Goal: Information Seeking & Learning: Check status

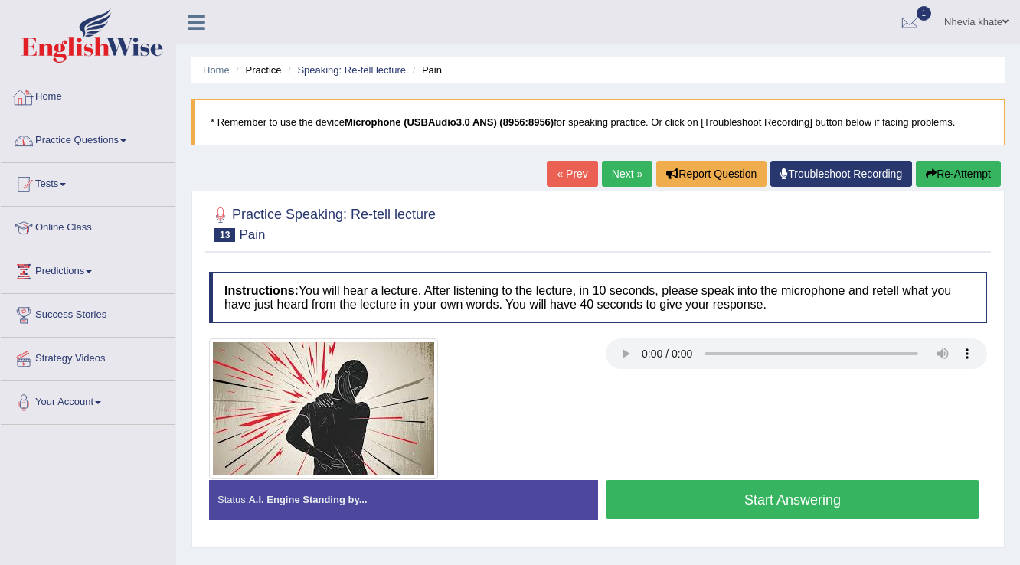
click at [140, 141] on link "Practice Questions" at bounding box center [88, 138] width 175 height 38
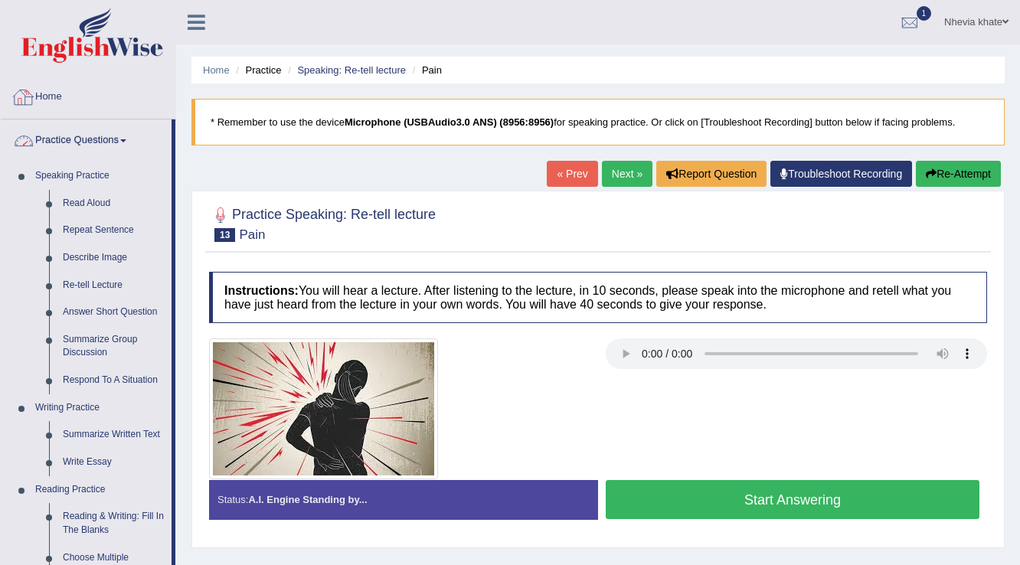
click at [70, 100] on link "Home" at bounding box center [88, 95] width 175 height 38
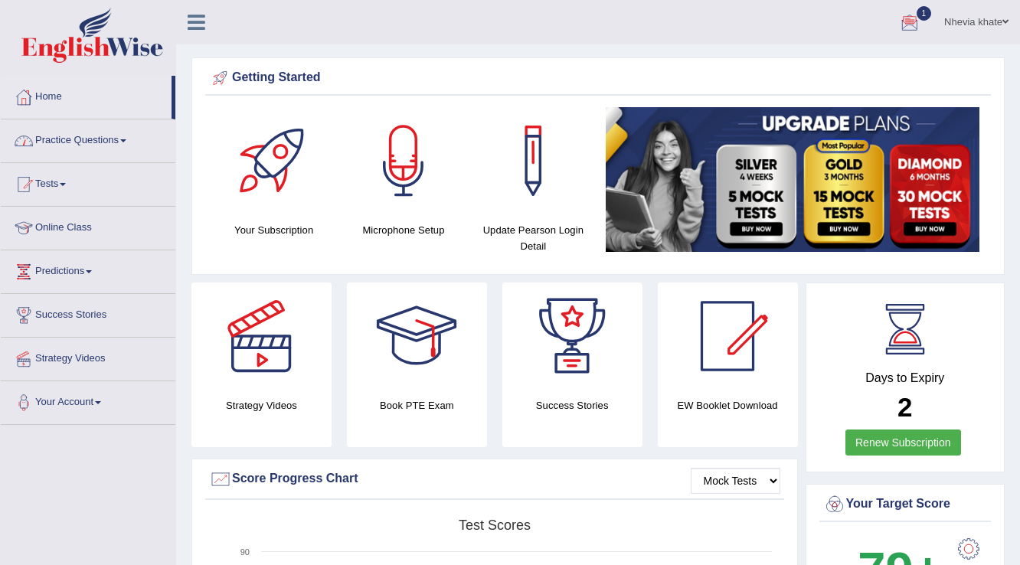
click at [979, 25] on link "Nhevia khate" at bounding box center [976, 20] width 87 height 40
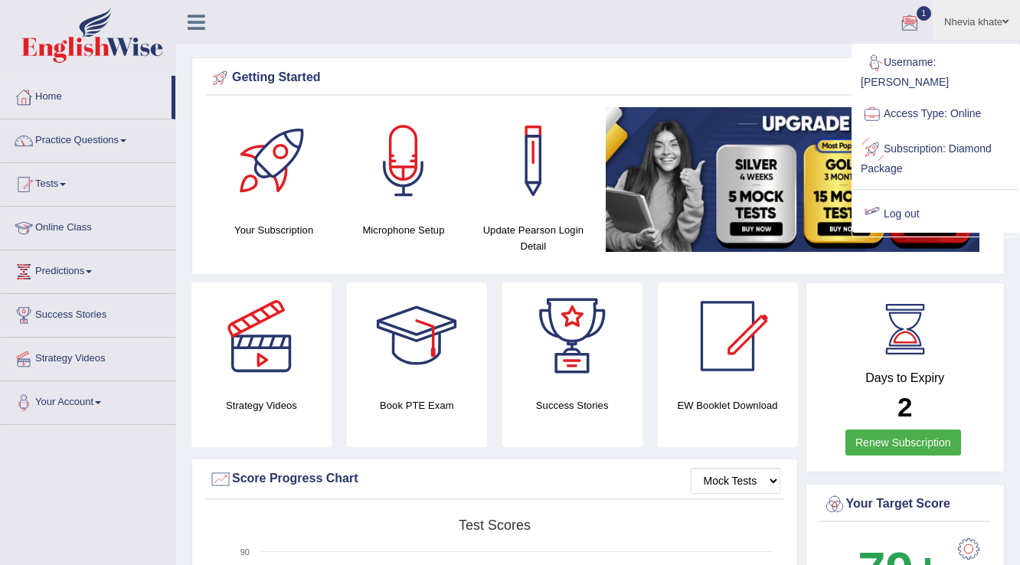
click at [922, 198] on link "Log out" at bounding box center [935, 214] width 165 height 35
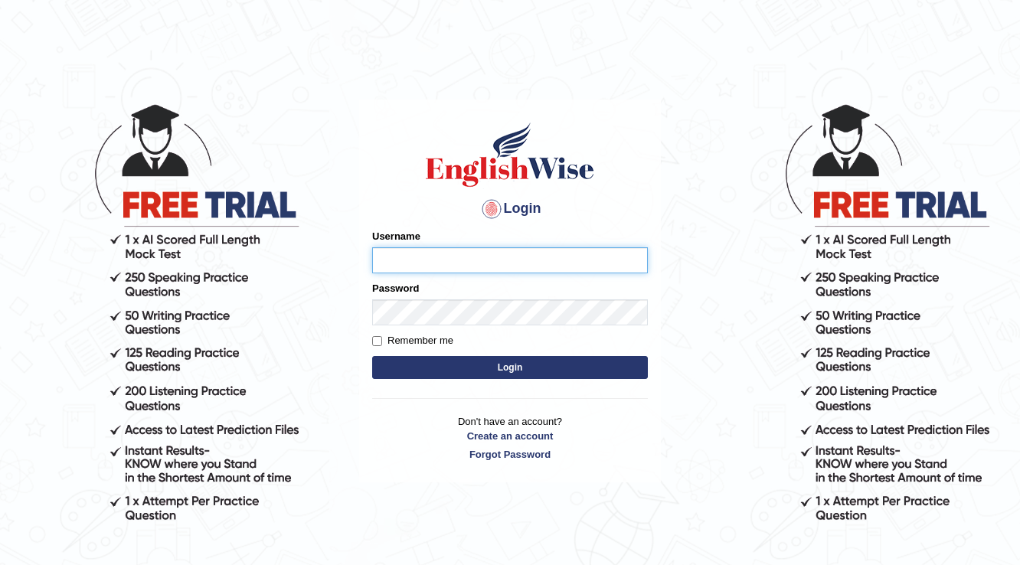
drag, startPoint x: 0, startPoint y: 0, endPoint x: 920, endPoint y: 178, distance: 937.3
click at [920, 178] on body "Login Please fix the following errors: Username Password Remember me Login Don'…" at bounding box center [510, 333] width 1020 height 565
type input "Kubra"
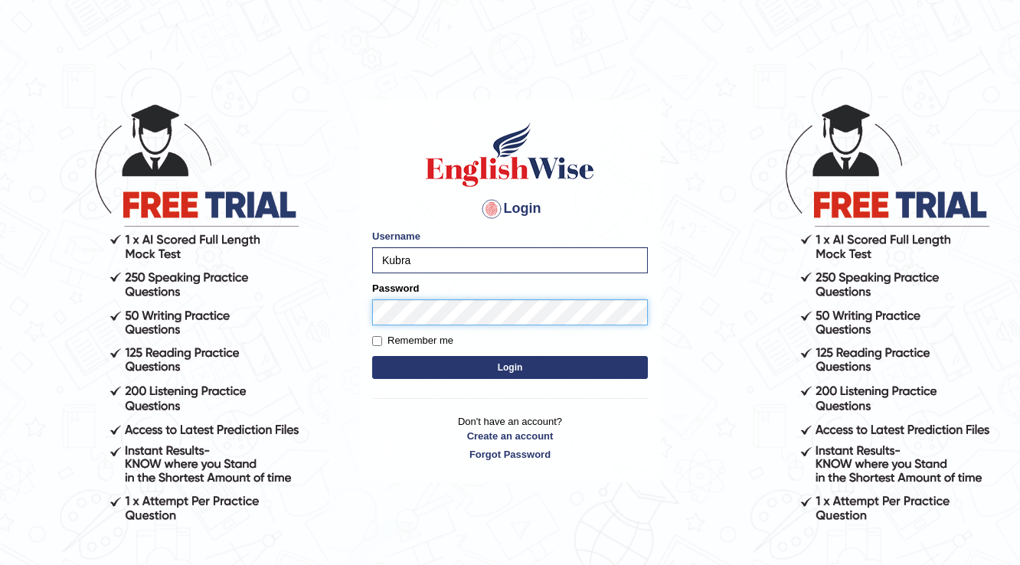
click at [372, 356] on button "Login" at bounding box center [510, 367] width 276 height 23
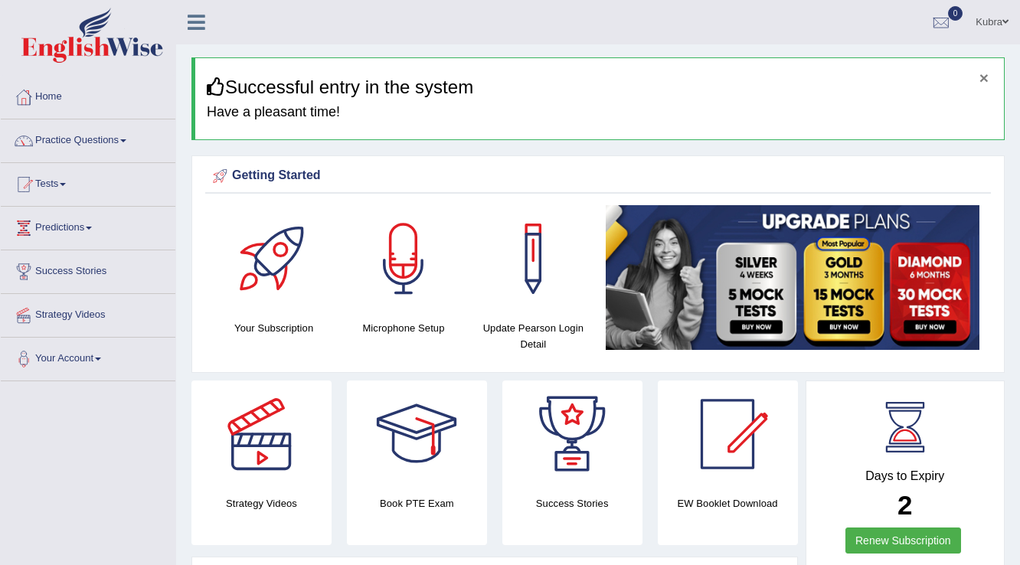
click at [981, 80] on button "×" at bounding box center [983, 78] width 9 height 16
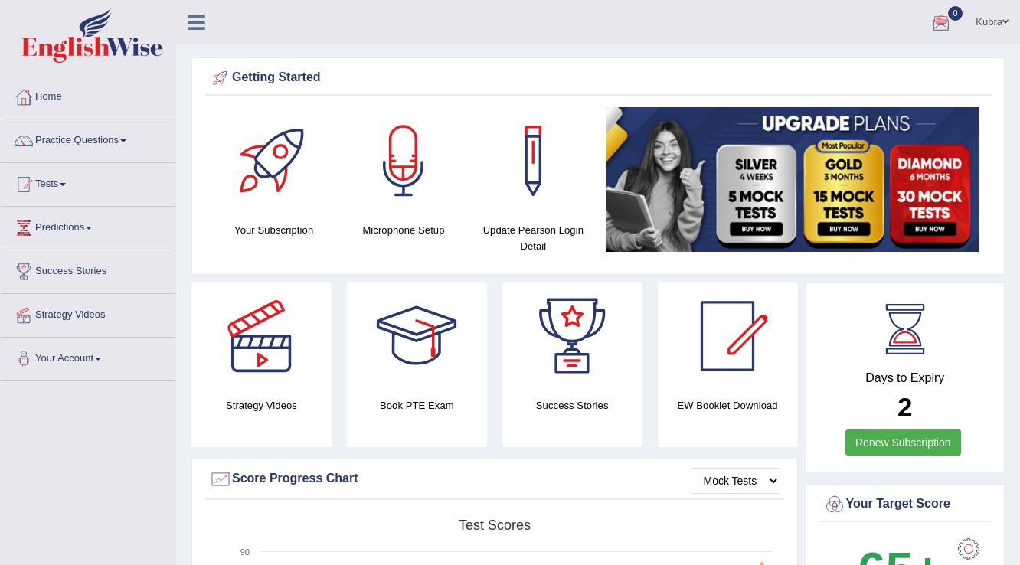
click at [947, 21] on div at bounding box center [941, 22] width 23 height 23
click at [117, 138] on link "Practice Questions" at bounding box center [88, 138] width 175 height 38
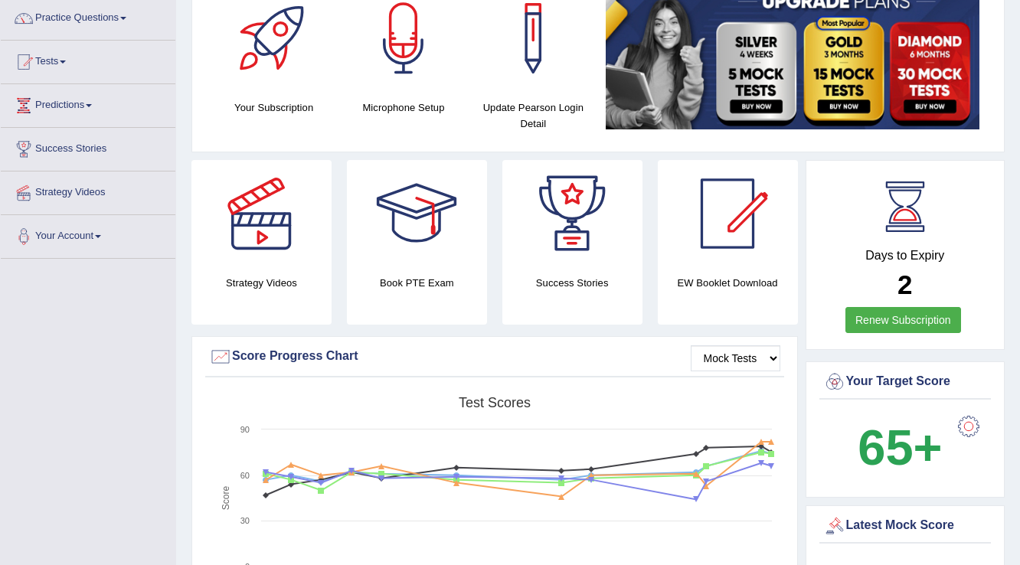
scroll to position [184, 0]
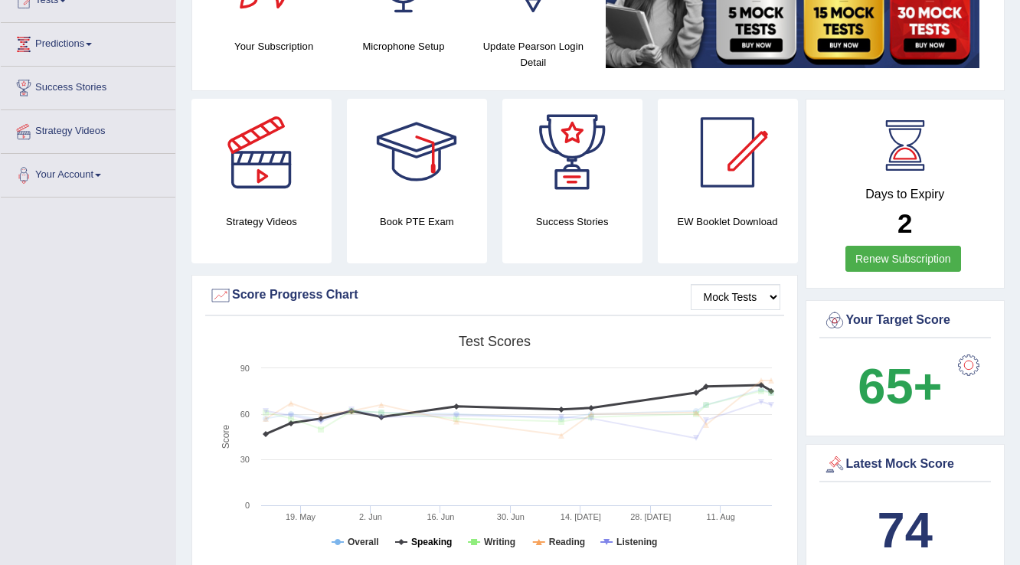
click at [417, 541] on tspan "Speaking" at bounding box center [431, 542] width 41 height 11
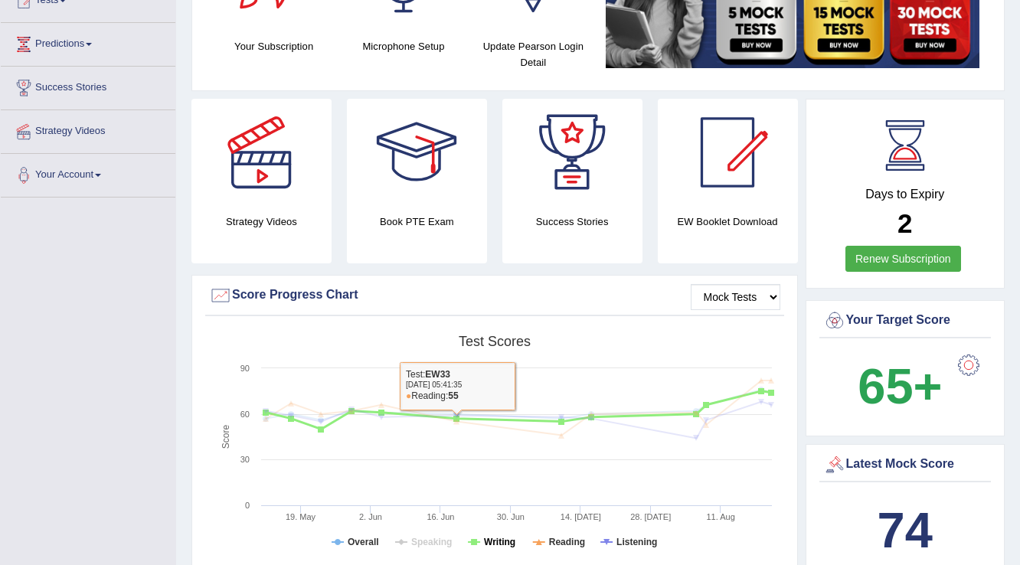
click at [489, 540] on tspan "Writing" at bounding box center [499, 542] width 31 height 11
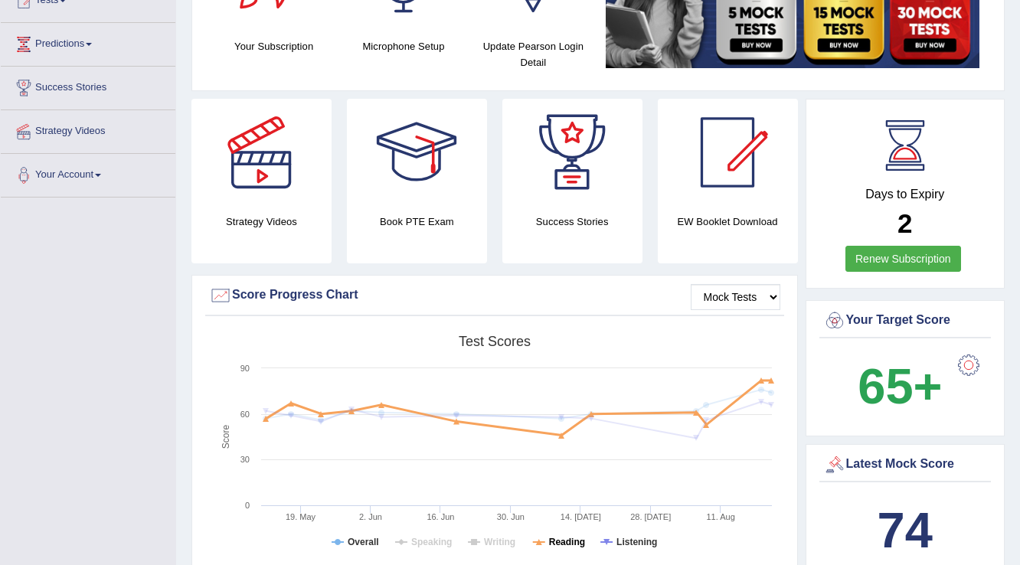
click at [554, 542] on tspan "Reading" at bounding box center [567, 542] width 36 height 11
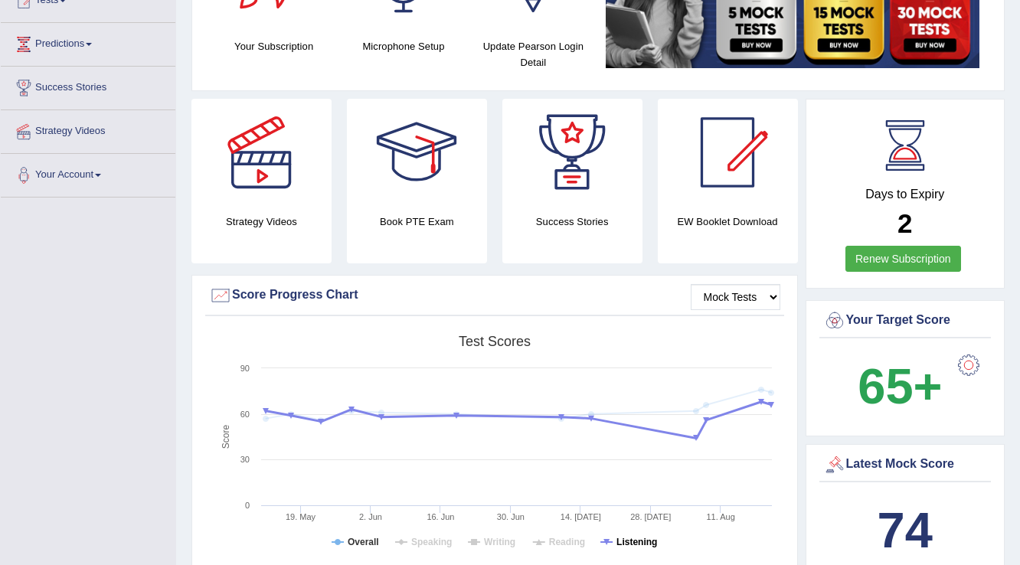
click at [616, 542] on tspan "Listening" at bounding box center [636, 542] width 41 height 11
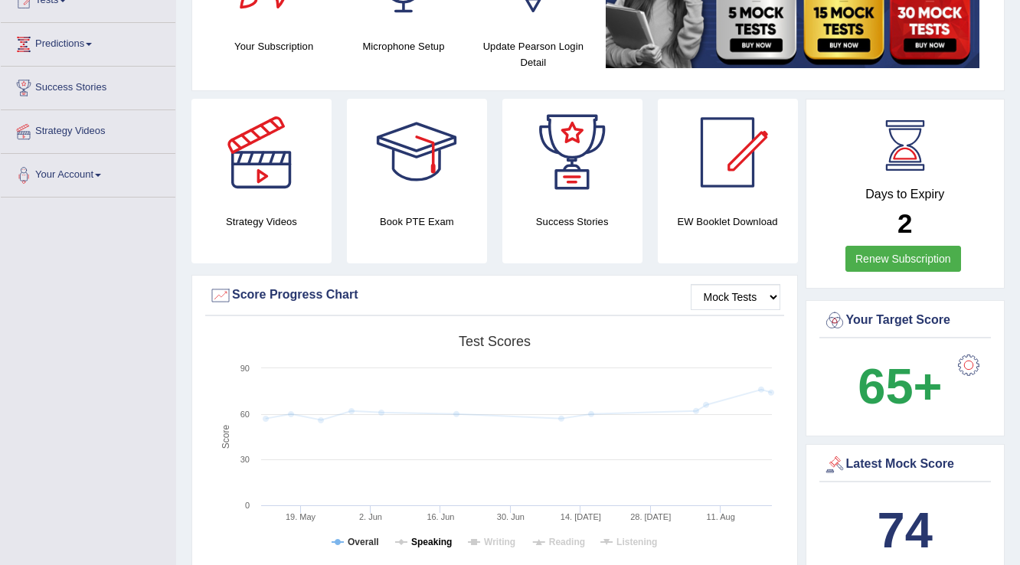
click at [426, 547] on tspan "Speaking" at bounding box center [431, 542] width 41 height 11
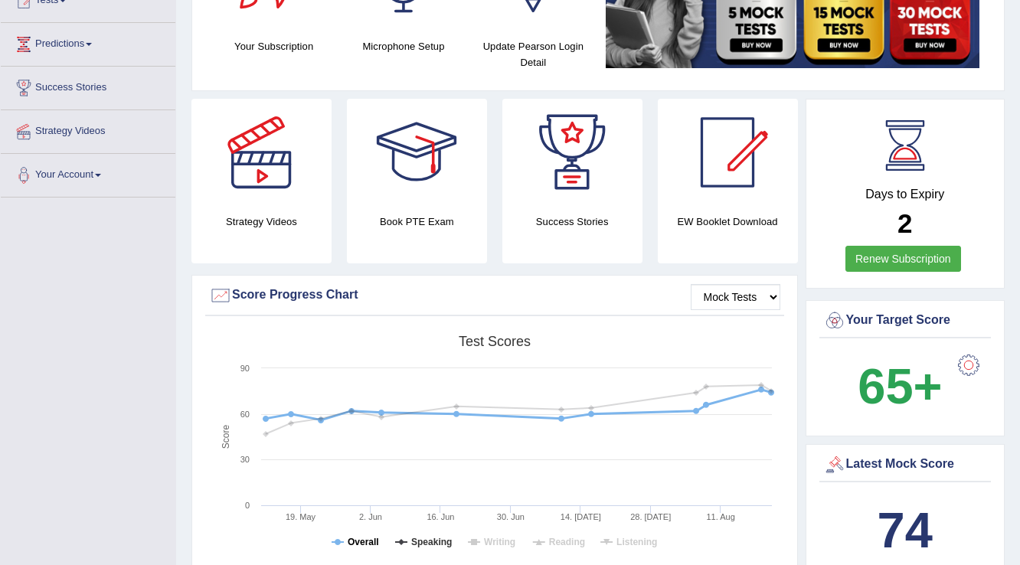
click at [363, 542] on tspan "Overall" at bounding box center [363, 542] width 31 height 11
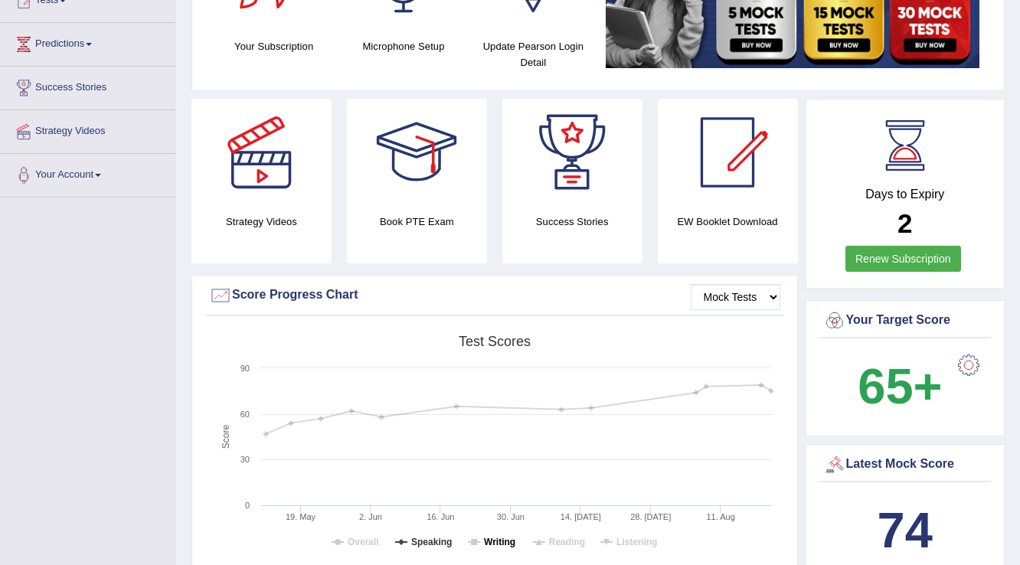
click at [493, 537] on tspan "Writing" at bounding box center [499, 542] width 31 height 11
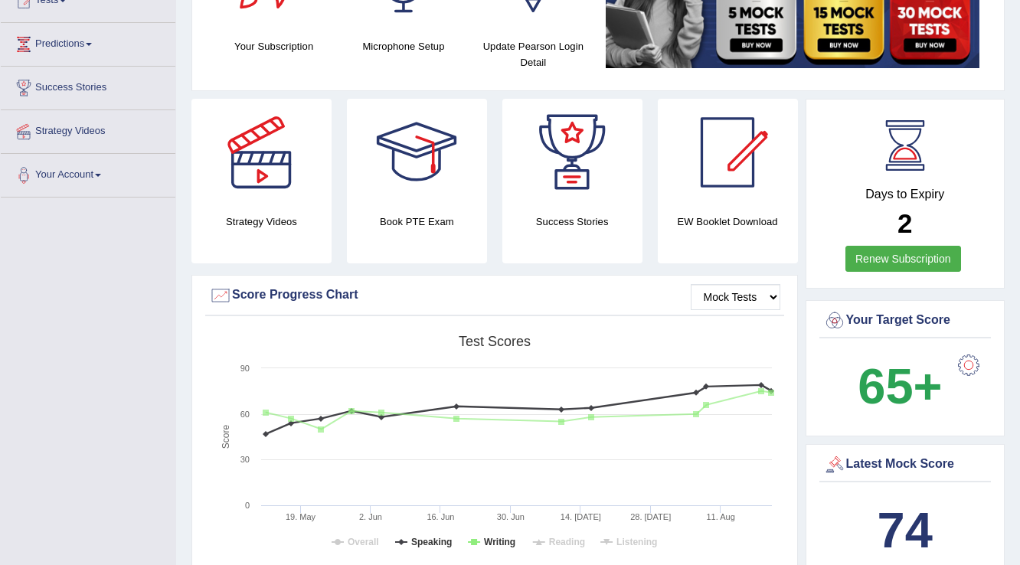
click at [407, 539] on rect at bounding box center [494, 446] width 570 height 237
click at [428, 538] on tspan "Speaking" at bounding box center [431, 542] width 41 height 11
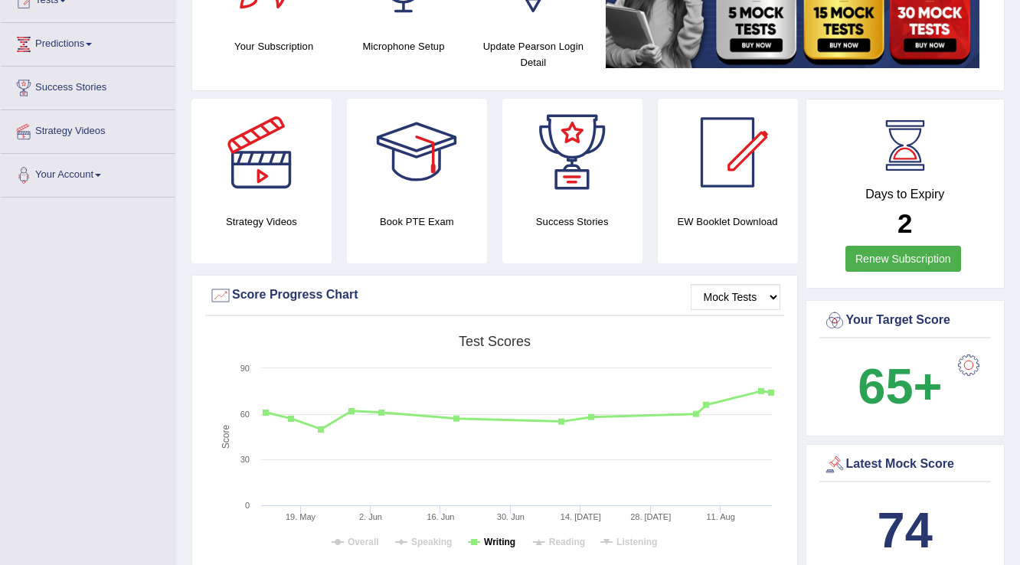
click at [505, 544] on tspan "Writing" at bounding box center [499, 542] width 31 height 11
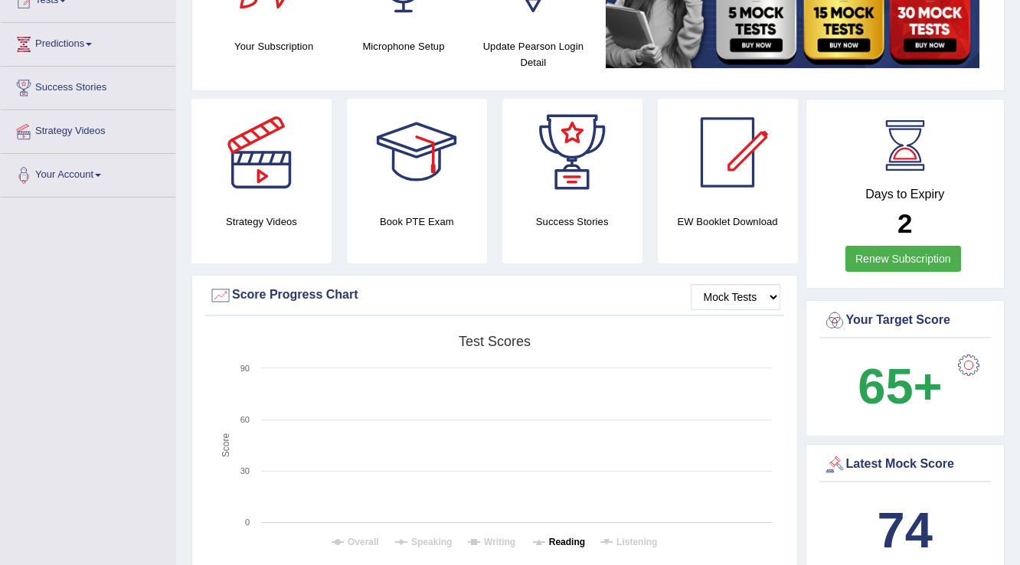
click at [553, 541] on tspan "Reading" at bounding box center [567, 542] width 36 height 11
click at [629, 537] on tspan "Listening" at bounding box center [636, 542] width 41 height 11
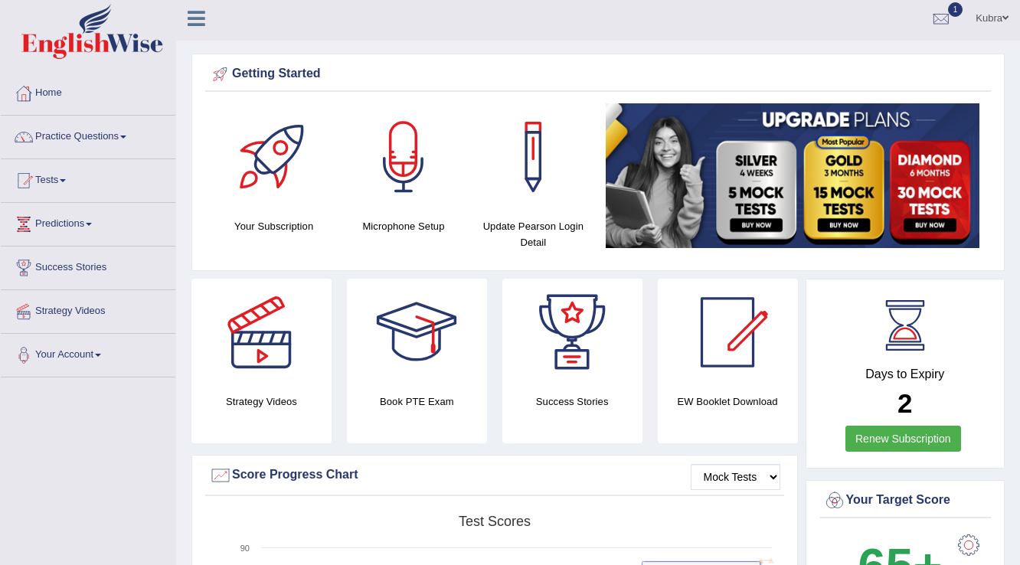
scroll to position [0, 0]
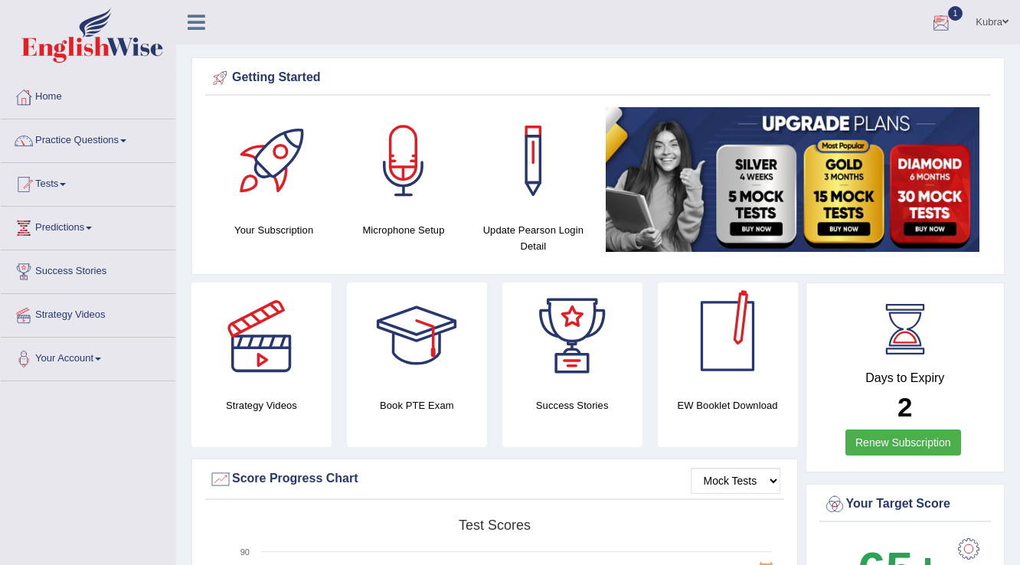
click at [930, 28] on div at bounding box center [941, 22] width 23 height 23
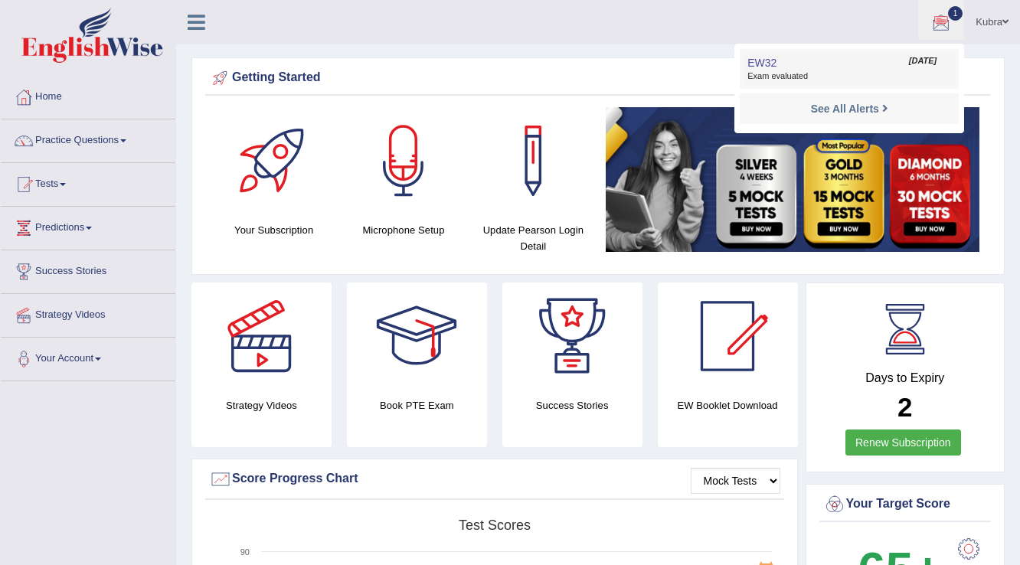
click at [854, 60] on link "EW32 Aug 21, 2025 Exam evaluated" at bounding box center [848, 69] width 211 height 32
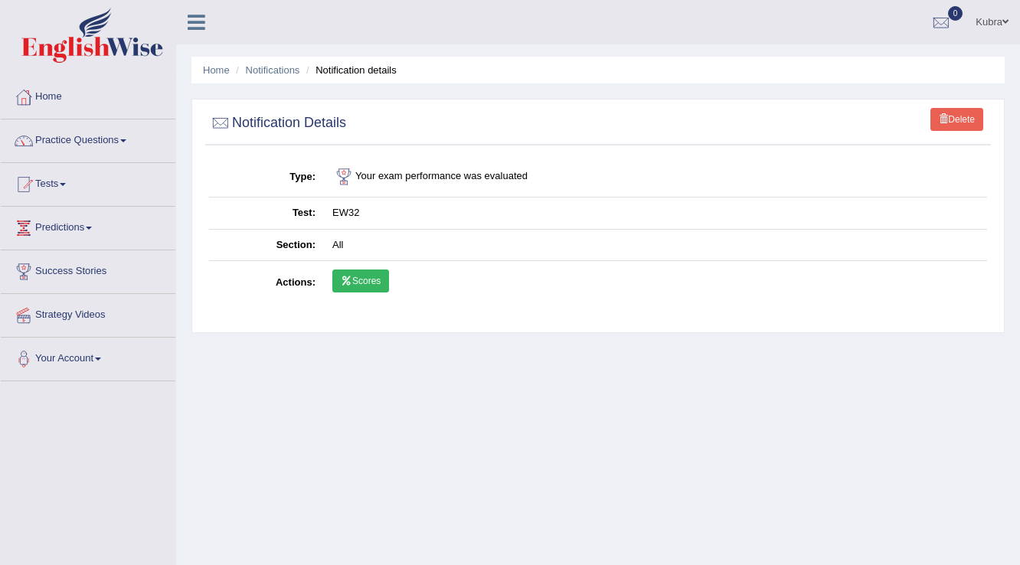
click at [376, 279] on link "Scores" at bounding box center [360, 281] width 57 height 23
click at [77, 176] on link "Tests" at bounding box center [88, 182] width 175 height 38
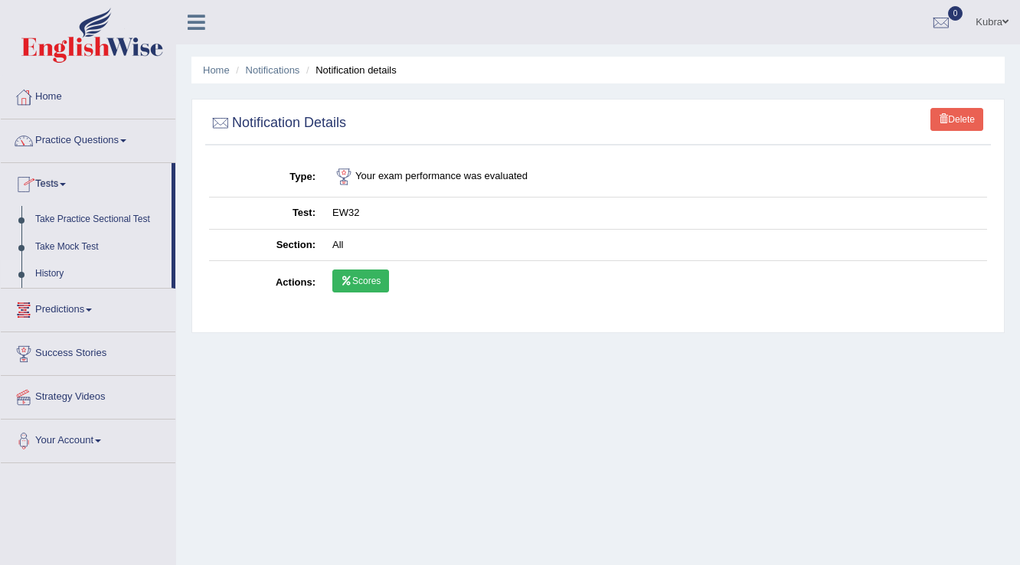
click at [40, 270] on link "History" at bounding box center [99, 274] width 143 height 28
click at [46, 273] on link "History" at bounding box center [99, 274] width 143 height 28
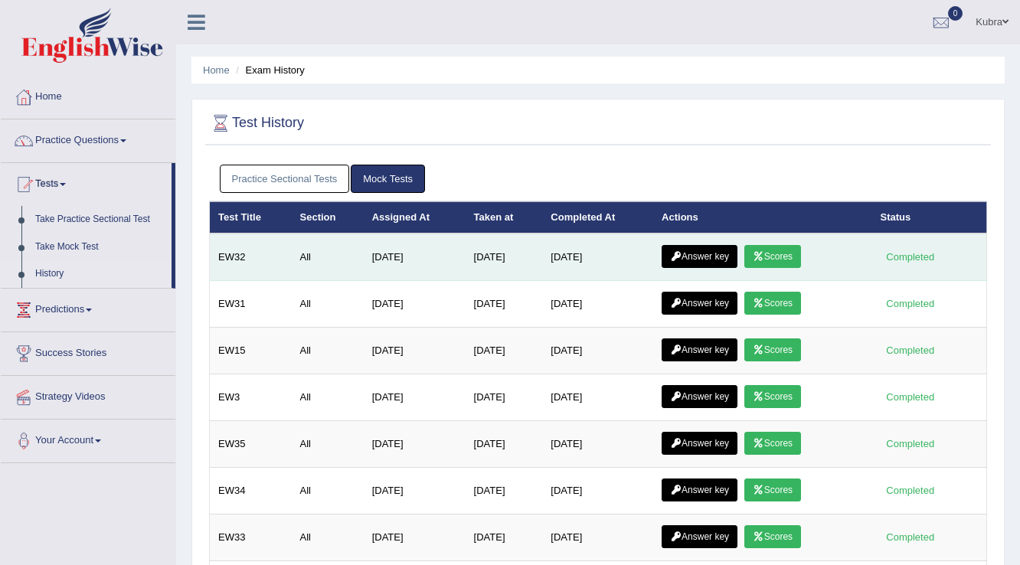
click at [720, 247] on link "Answer key" at bounding box center [700, 256] width 76 height 23
click at [717, 252] on link "Answer key" at bounding box center [700, 256] width 76 height 23
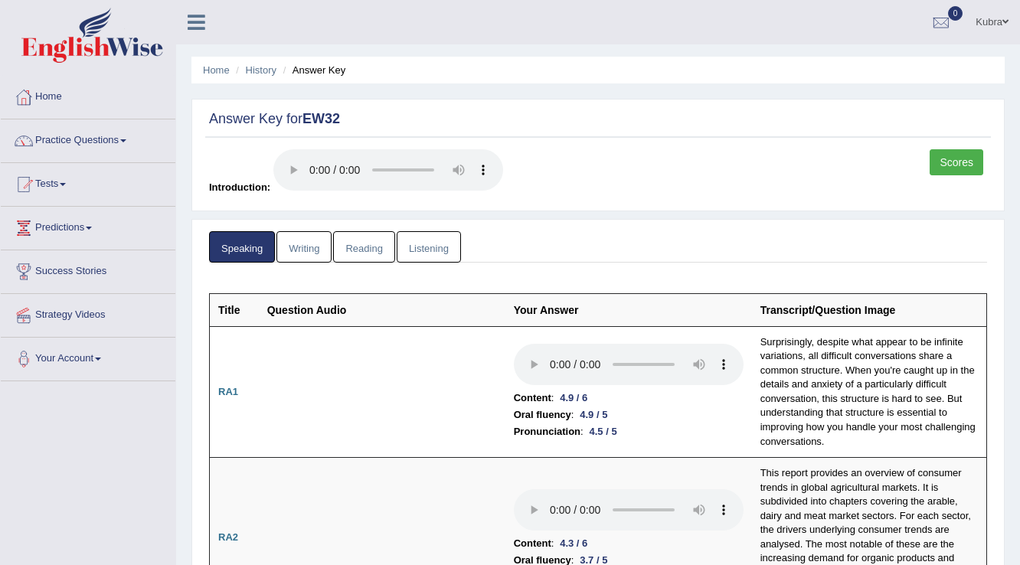
click at [309, 260] on link "Writing" at bounding box center [303, 246] width 55 height 31
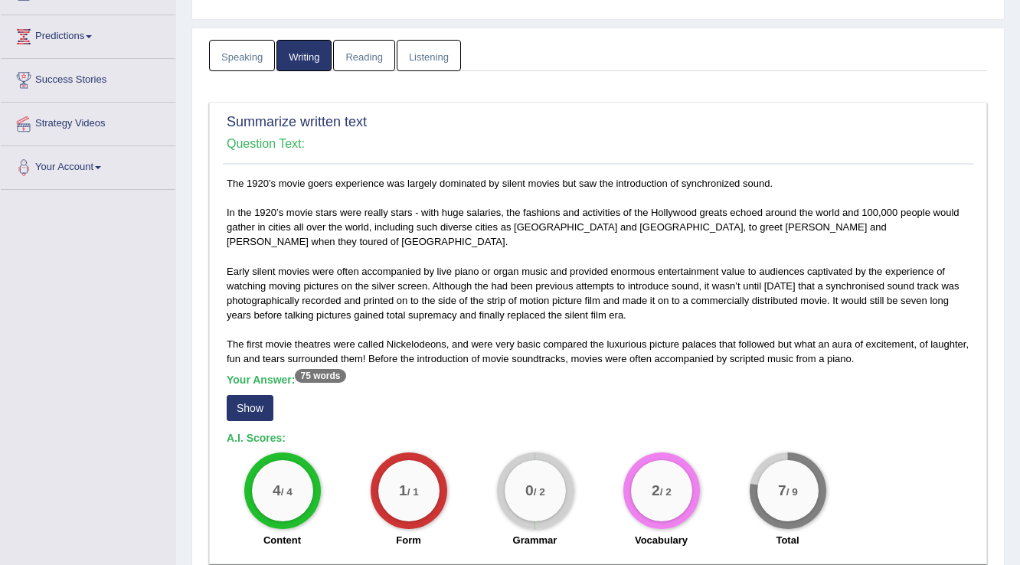
scroll to position [245, 0]
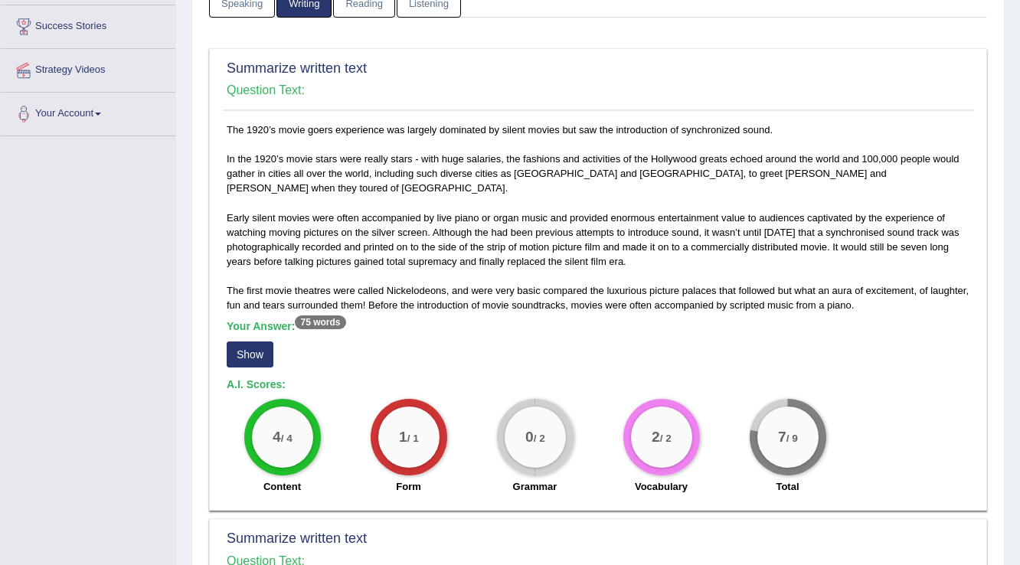
click at [263, 341] on button "Show" at bounding box center [250, 354] width 47 height 26
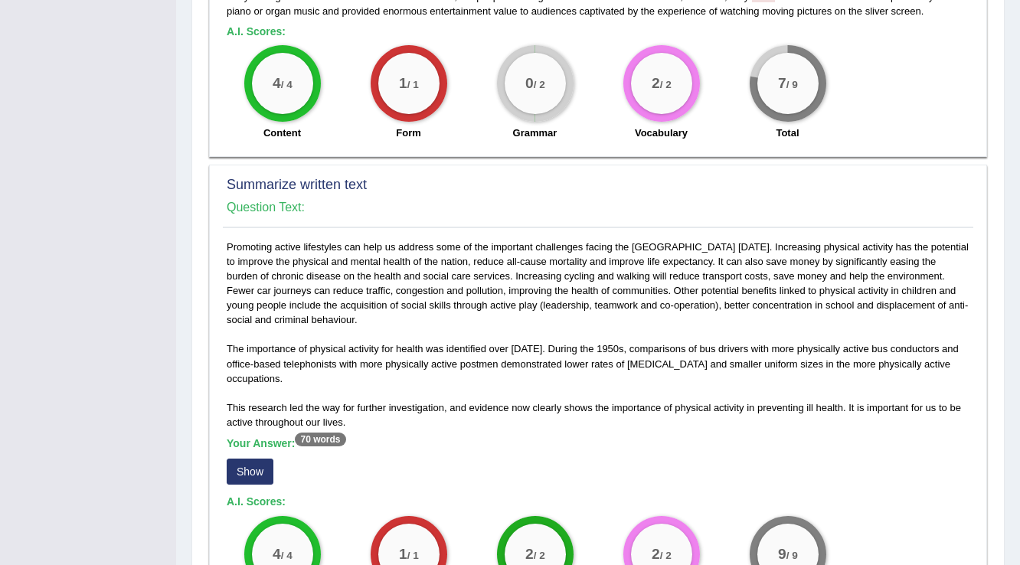
scroll to position [674, 0]
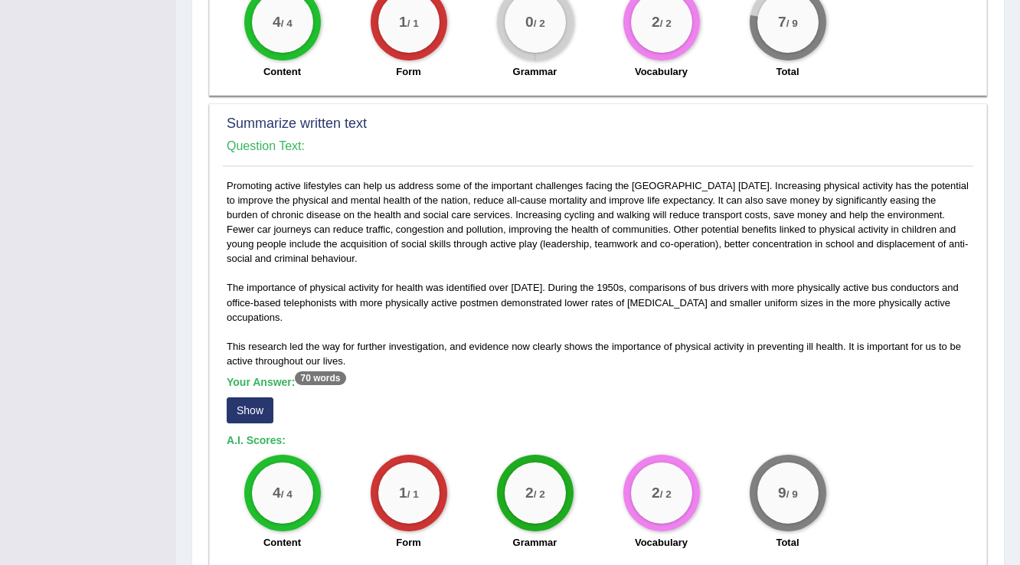
click at [248, 397] on button "Show" at bounding box center [250, 410] width 47 height 26
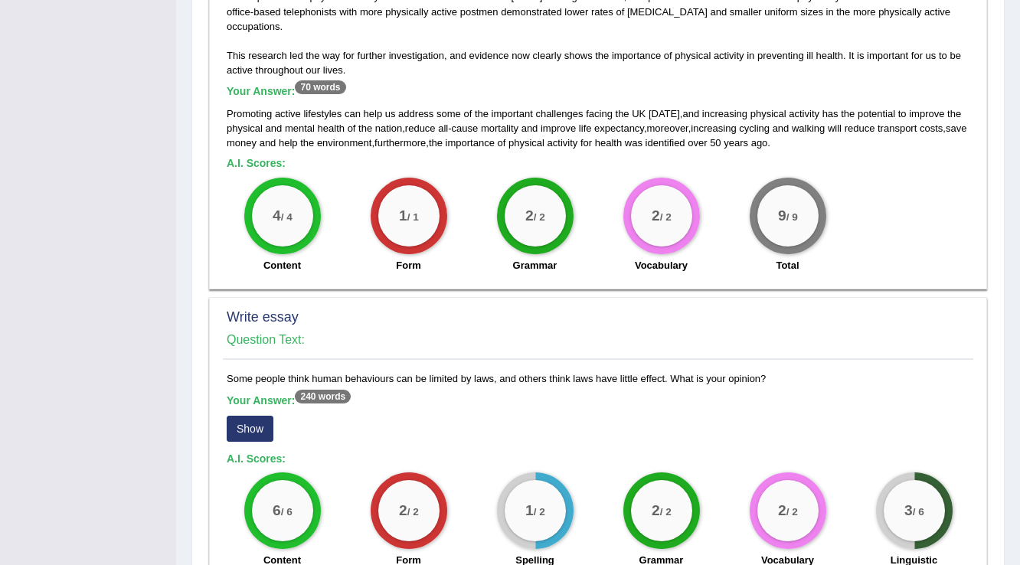
scroll to position [980, 0]
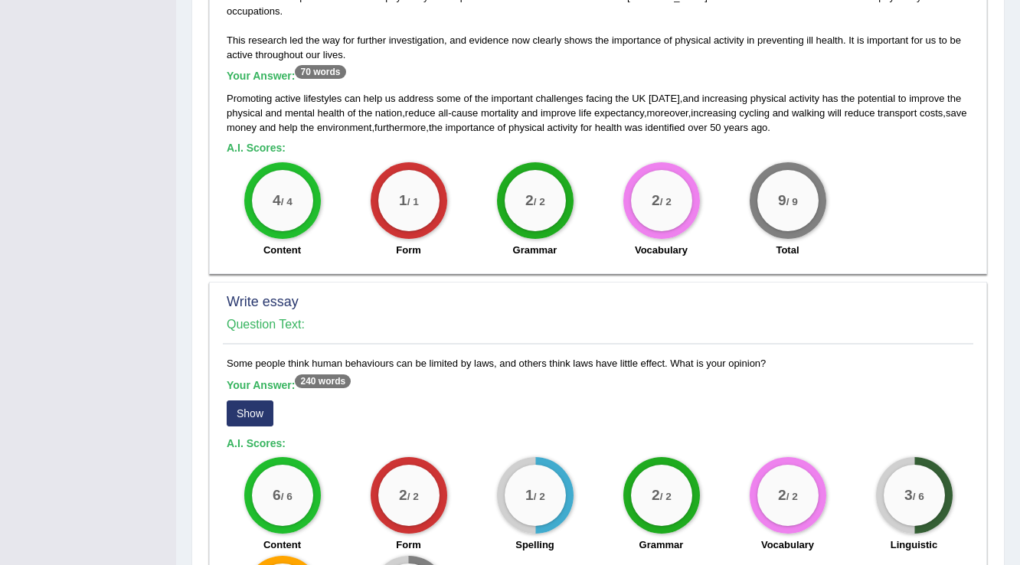
click at [234, 400] on button "Show" at bounding box center [250, 413] width 47 height 26
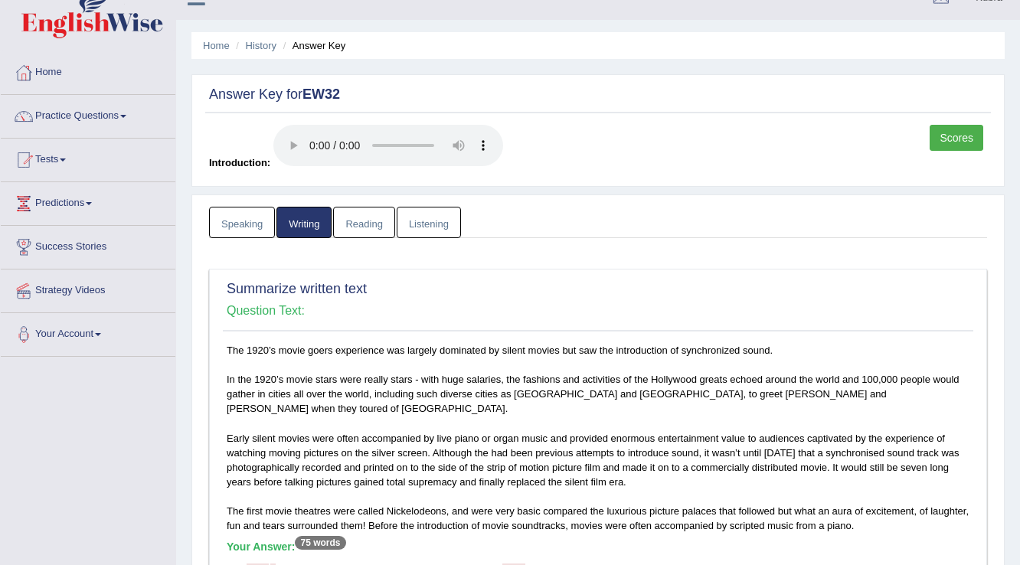
scroll to position [11, 0]
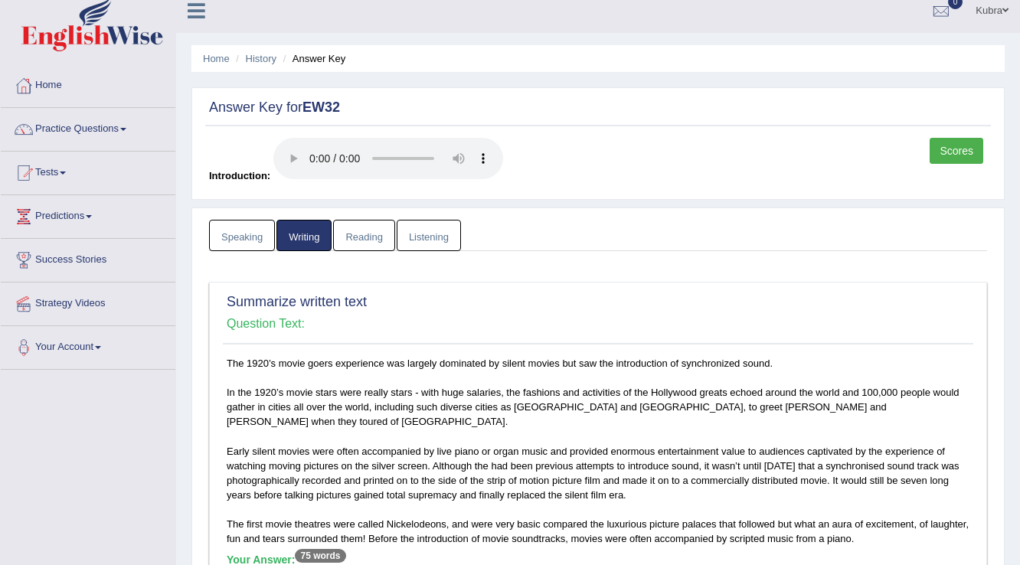
click at [374, 229] on link "Reading" at bounding box center [363, 235] width 61 height 31
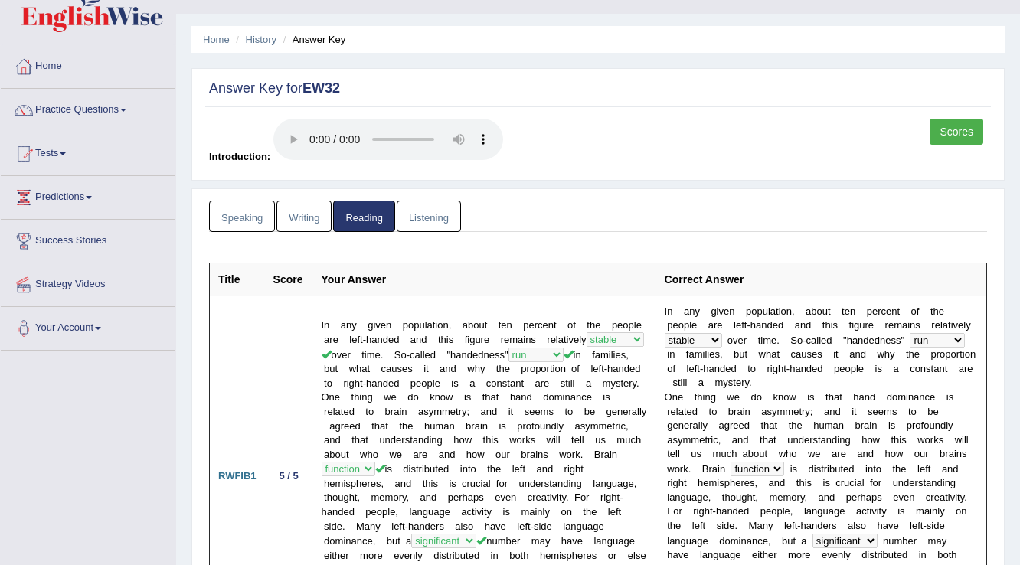
scroll to position [0, 0]
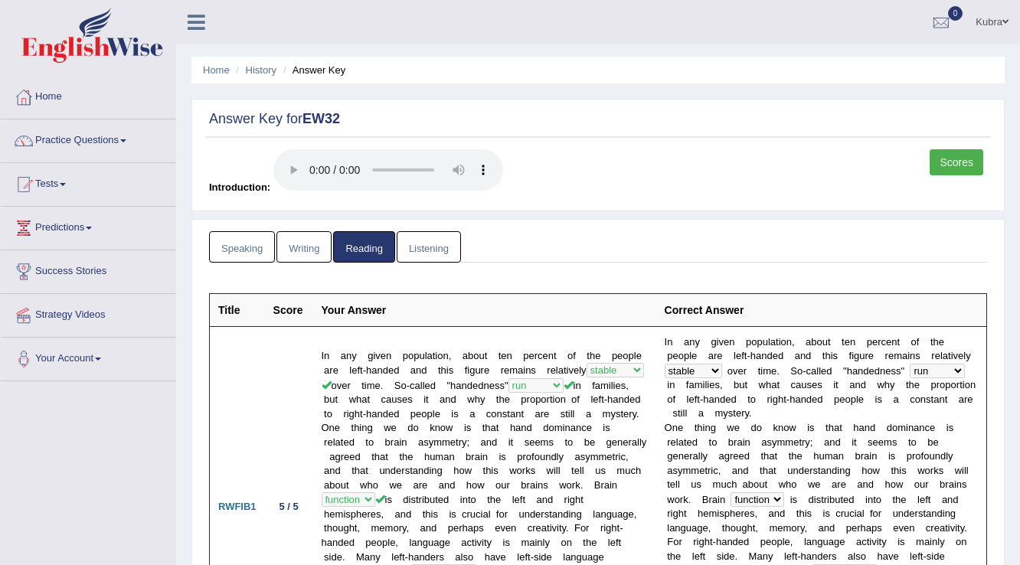
click at [959, 173] on link "Scores" at bounding box center [957, 162] width 54 height 26
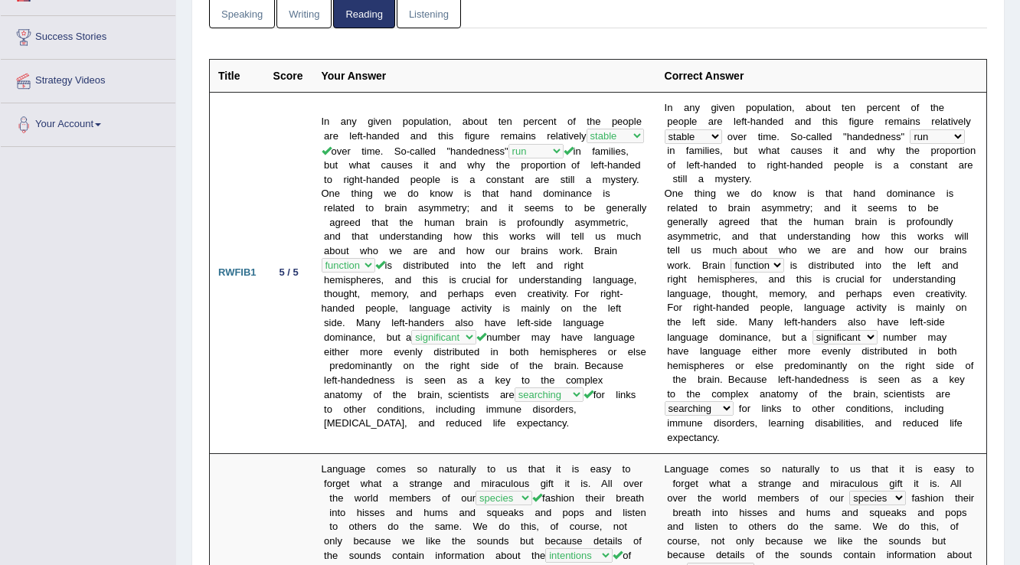
scroll to position [61, 0]
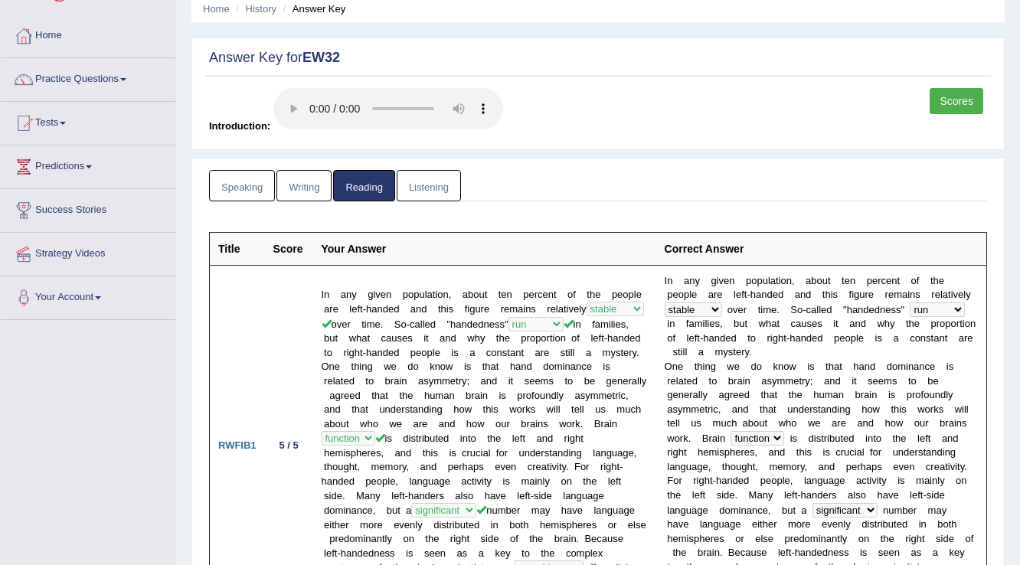
click at [292, 173] on link "Writing" at bounding box center [303, 185] width 55 height 31
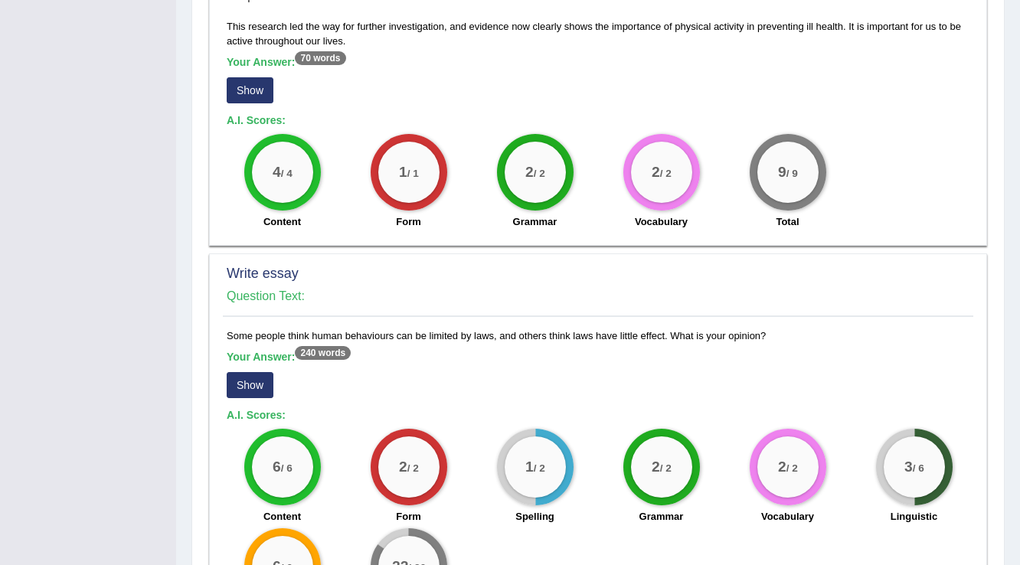
scroll to position [1103, 0]
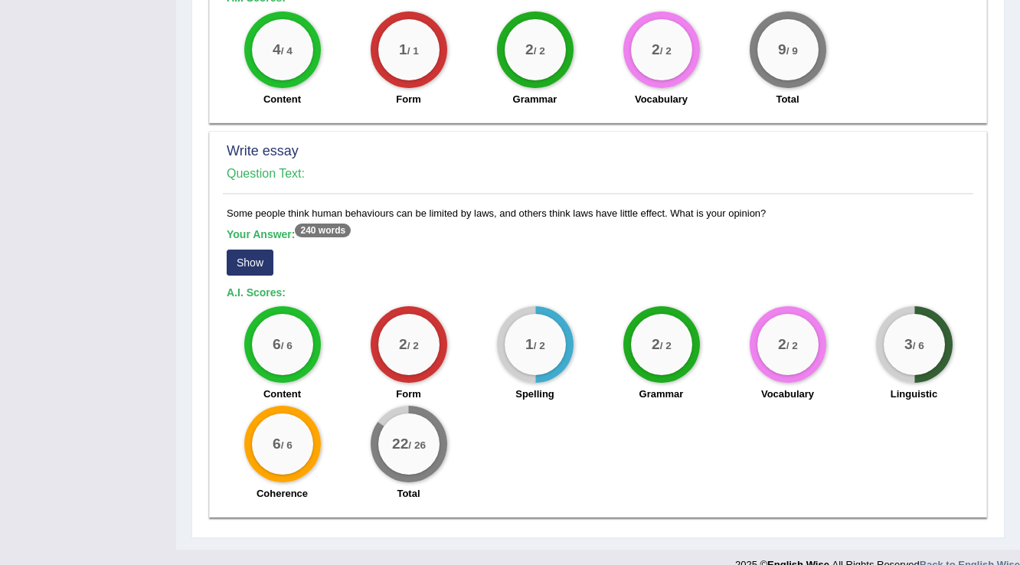
click at [255, 228] on b "Your Answer: 240 words" at bounding box center [289, 234] width 124 height 12
click at [262, 250] on button "Show" at bounding box center [250, 263] width 47 height 26
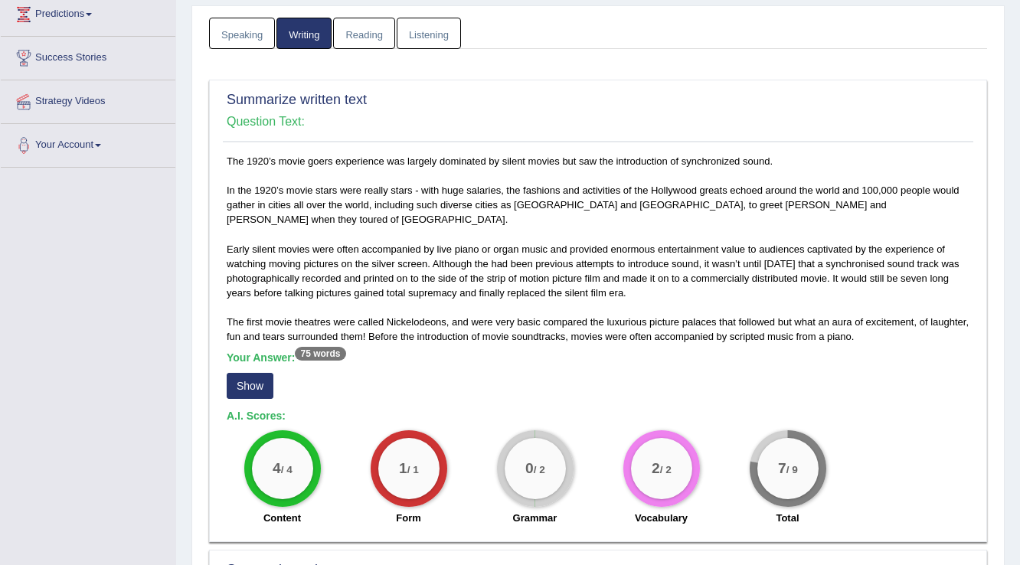
scroll to position [0, 0]
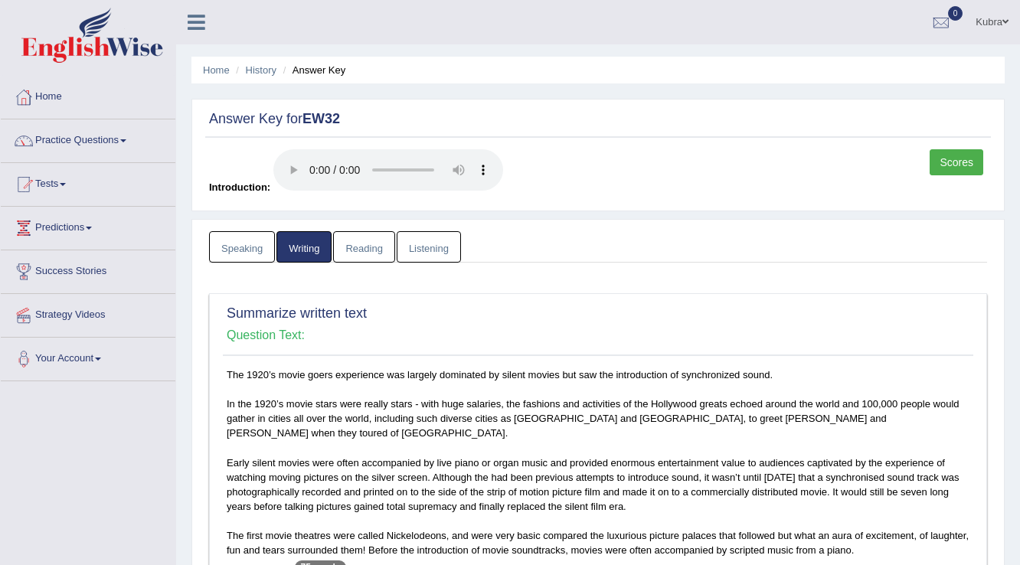
click at [348, 245] on link "Reading" at bounding box center [363, 246] width 61 height 31
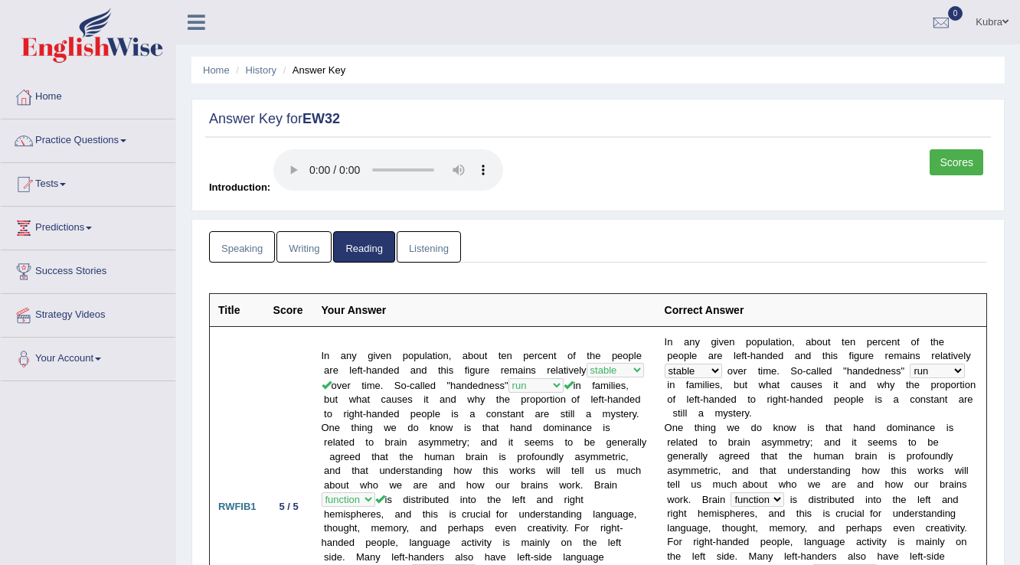
click at [248, 245] on link "Speaking" at bounding box center [242, 246] width 66 height 31
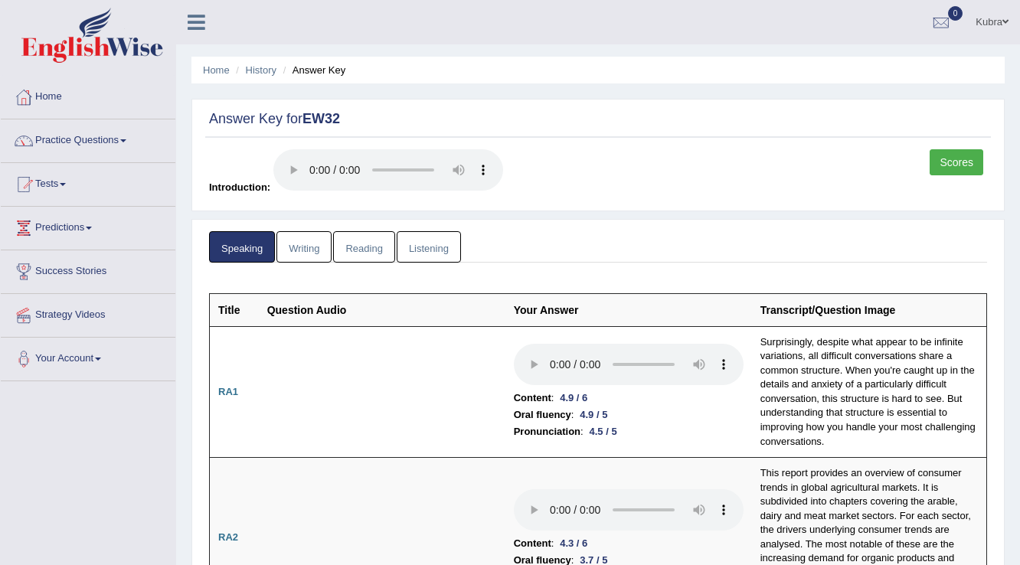
click at [320, 250] on link "Writing" at bounding box center [303, 246] width 55 height 31
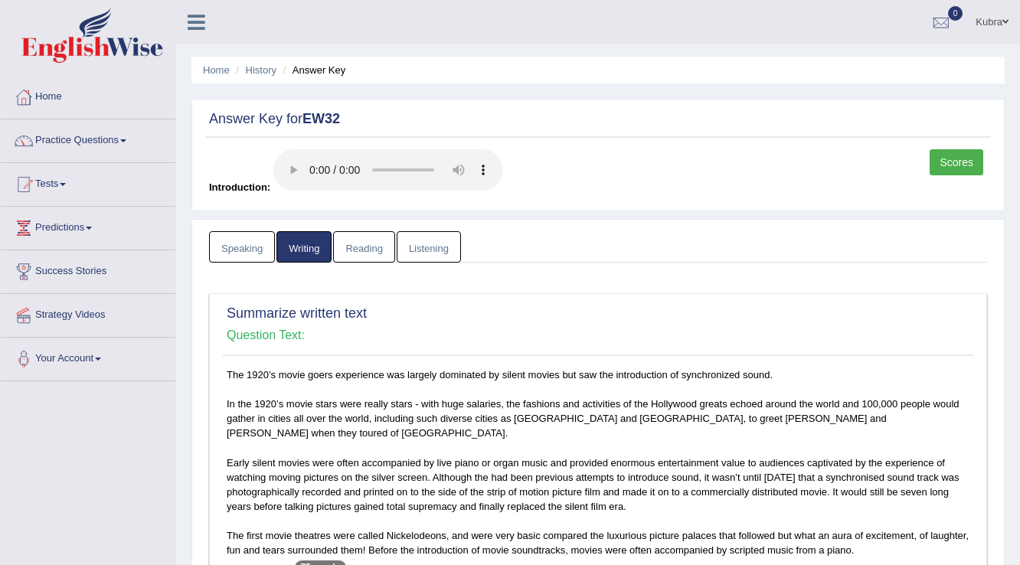
click at [453, 250] on link "Listening" at bounding box center [429, 246] width 64 height 31
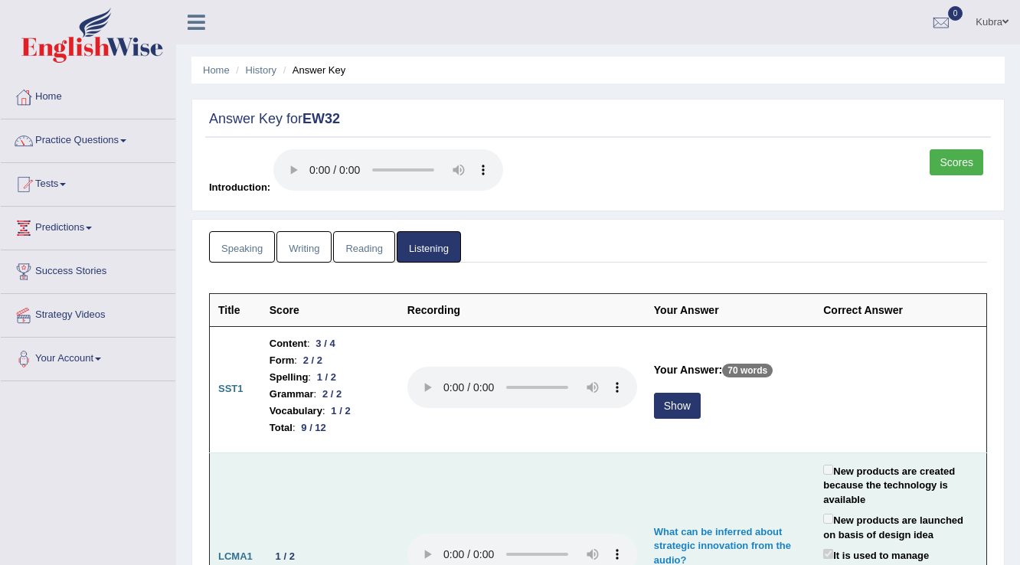
scroll to position [61, 0]
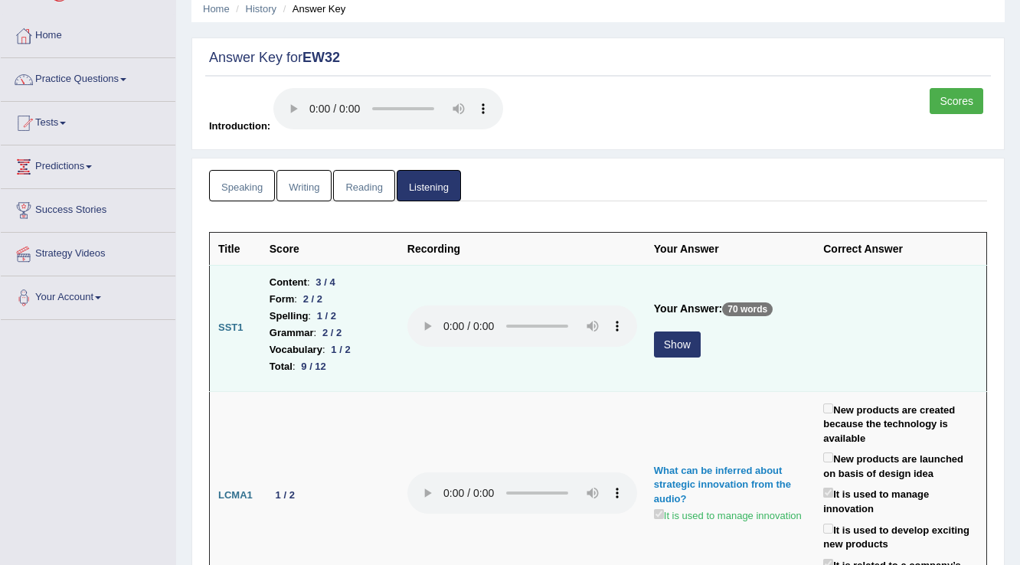
click at [671, 347] on button "Show" at bounding box center [677, 345] width 47 height 26
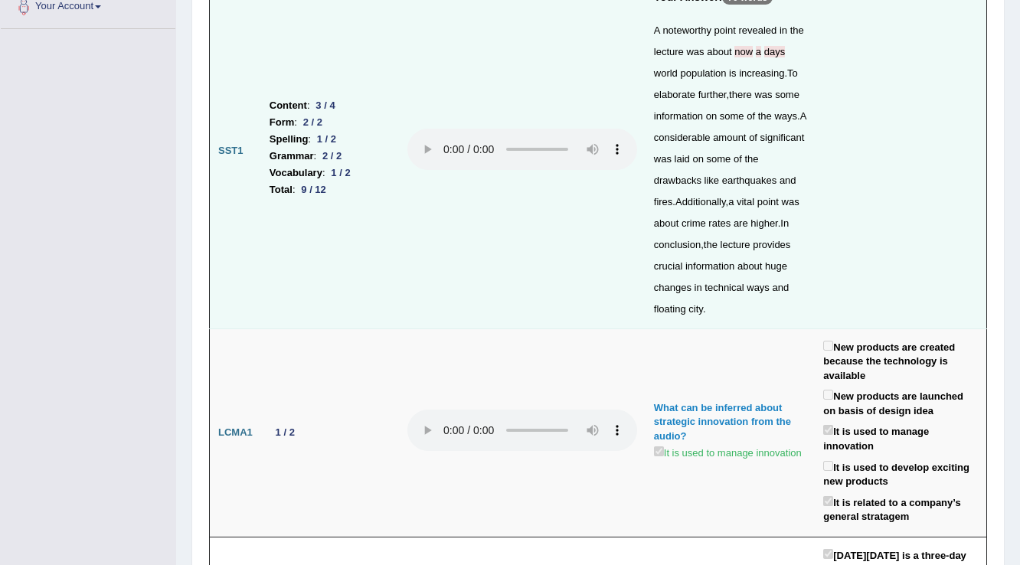
scroll to position [0, 0]
